Goal: Task Accomplishment & Management: Use online tool/utility

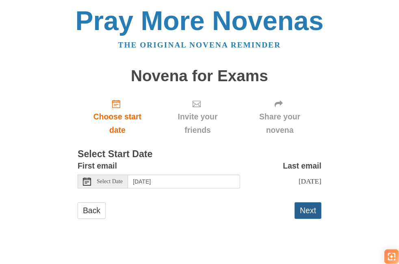
click at [309, 209] on button "Next" at bounding box center [308, 210] width 27 height 17
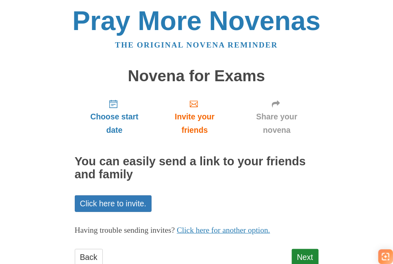
scroll to position [24, 0]
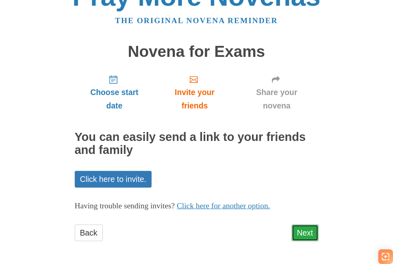
click at [308, 228] on link "Next" at bounding box center [305, 233] width 27 height 17
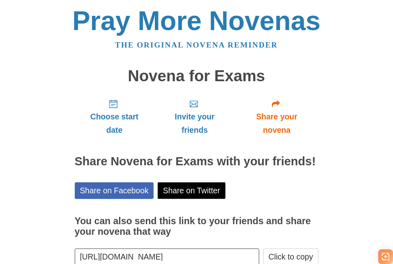
scroll to position [48, 0]
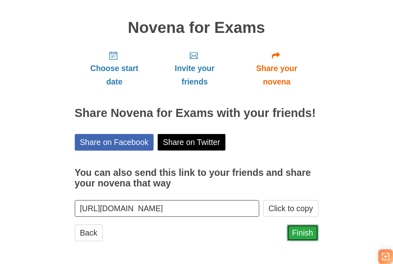
click at [308, 232] on link "Finish" at bounding box center [303, 233] width 32 height 17
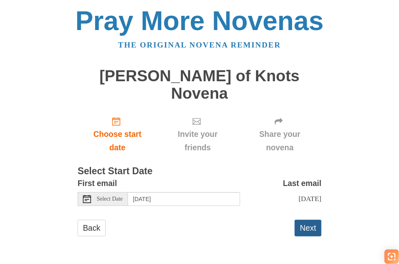
click at [308, 220] on button "Next" at bounding box center [308, 228] width 27 height 17
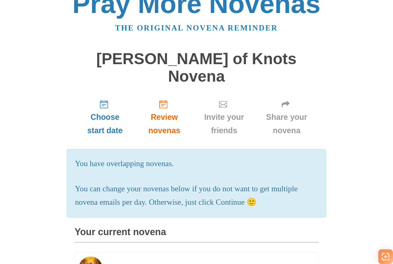
scroll to position [9, 0]
